Goal: Information Seeking & Learning: Learn about a topic

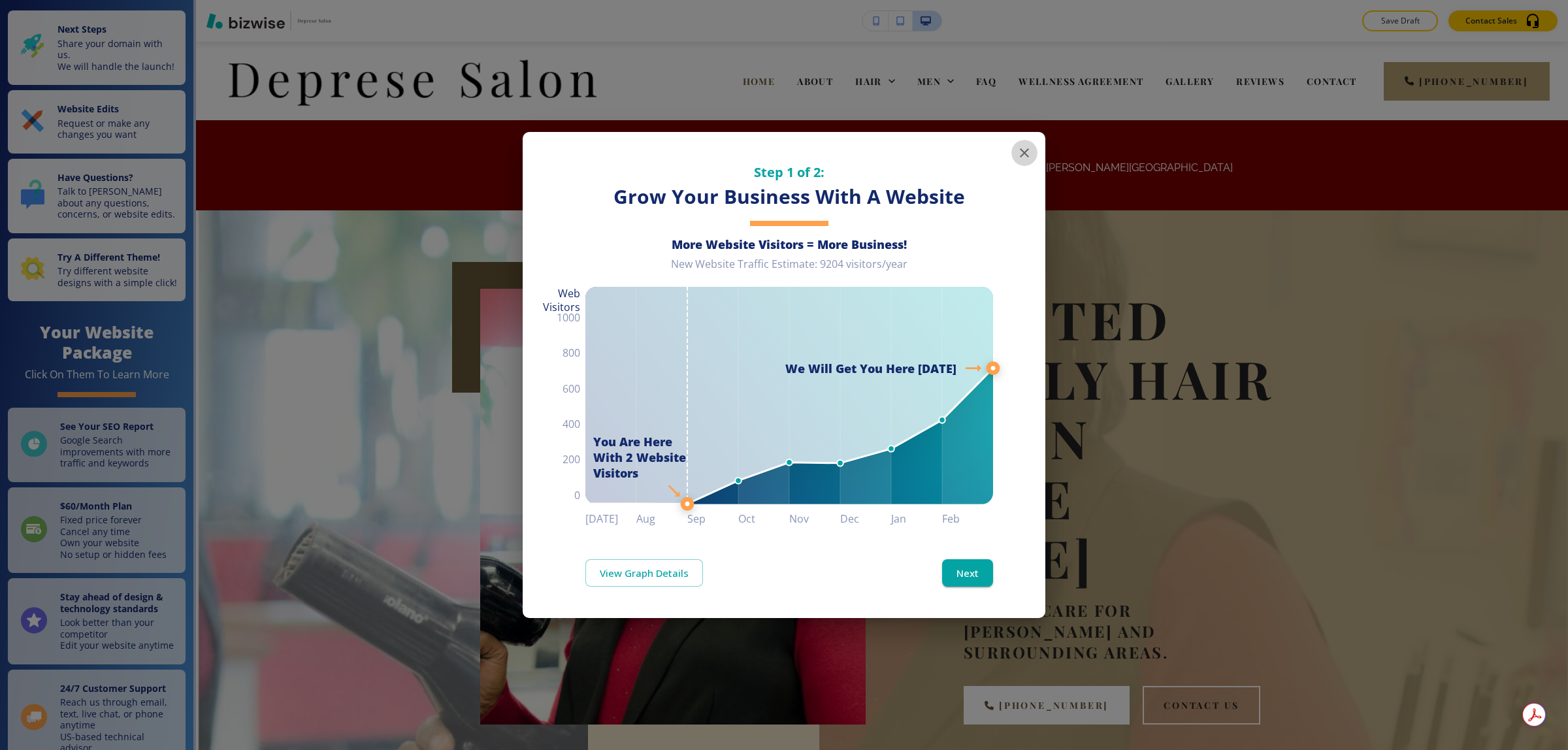
click at [1024, 151] on icon "button" at bounding box center [1024, 153] width 16 height 16
